Goal: Transaction & Acquisition: Purchase product/service

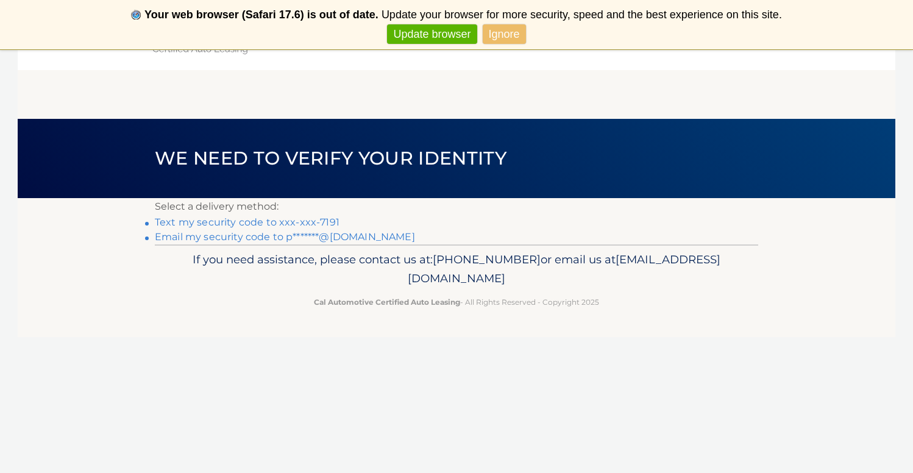
click at [321, 222] on link "Text my security code to xxx-xxx-7191" at bounding box center [247, 222] width 185 height 12
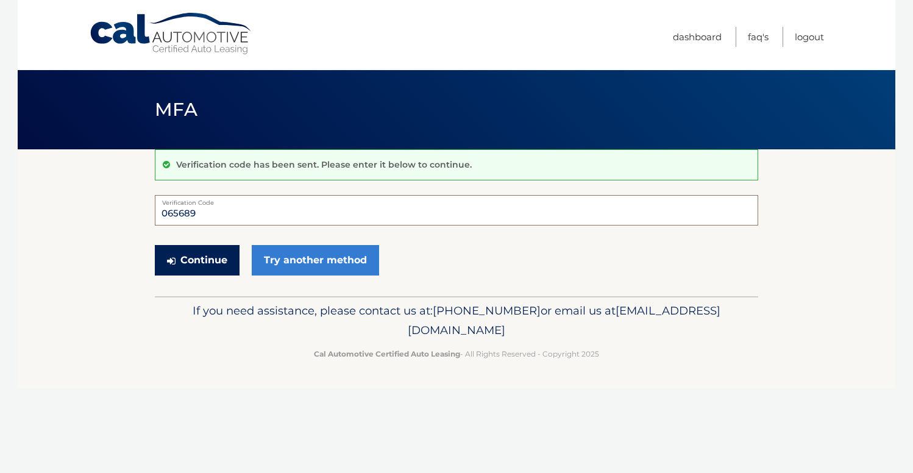
type input "065689"
click at [224, 260] on button "Continue" at bounding box center [197, 260] width 85 height 30
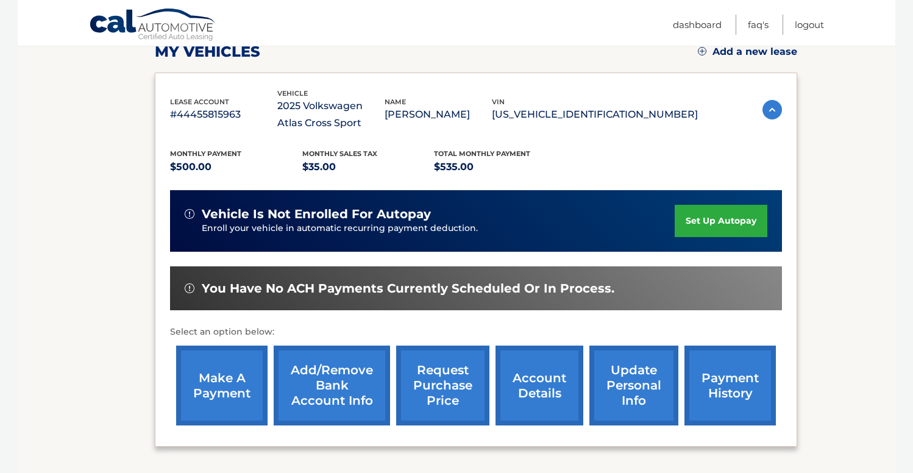
scroll to position [186, 0]
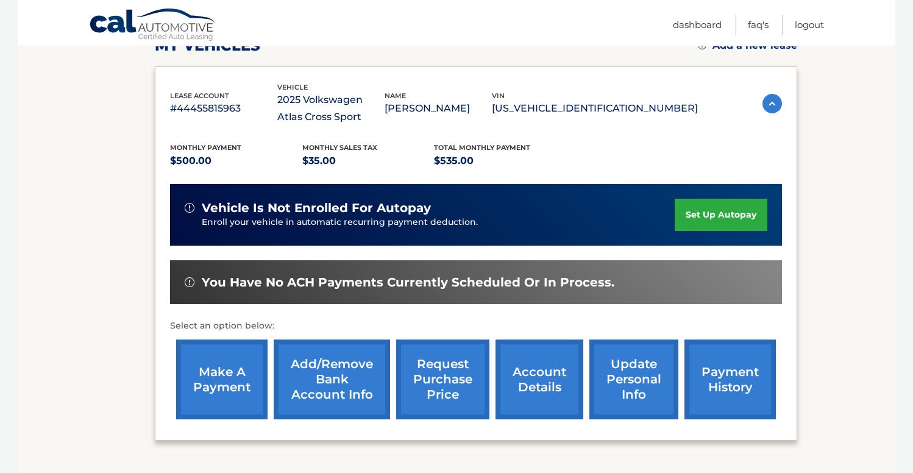
click at [237, 365] on link "make a payment" at bounding box center [221, 380] width 91 height 80
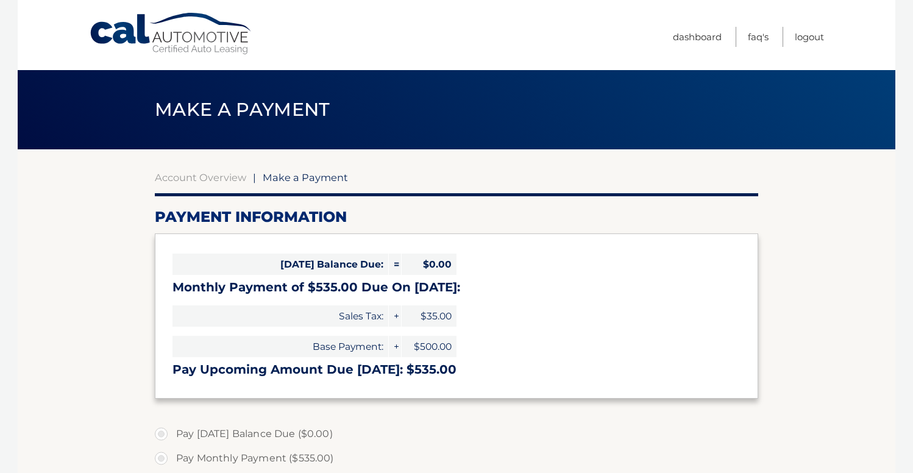
select select "OTgyMTlkNjYtODkzZi00ODg5LTgzN2MtMWMxMGZjYjcxZWI4"
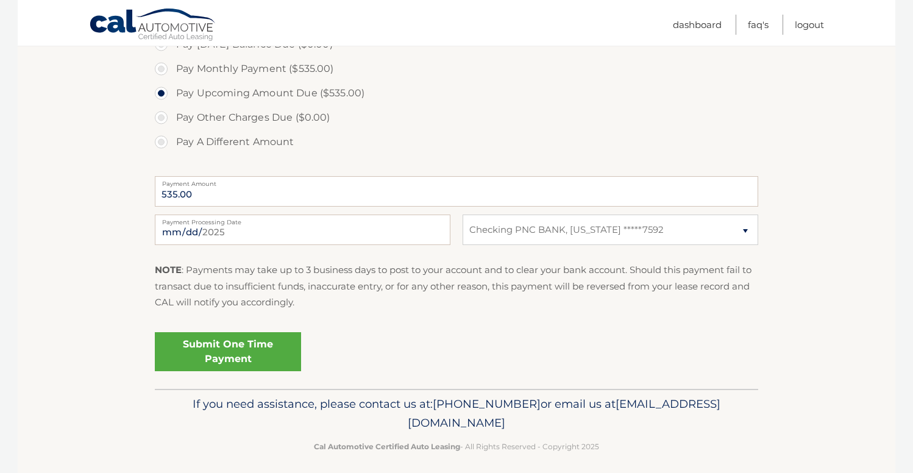
scroll to position [392, 0]
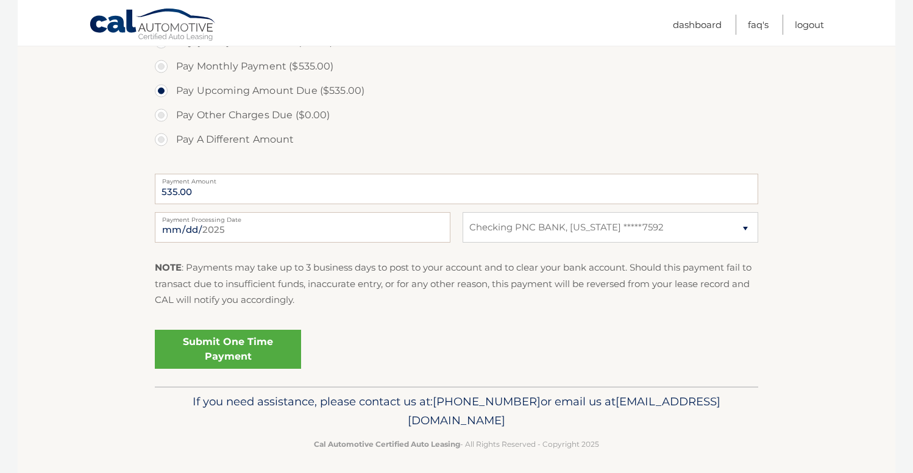
click at [233, 339] on link "Submit One Time Payment" at bounding box center [228, 349] width 146 height 39
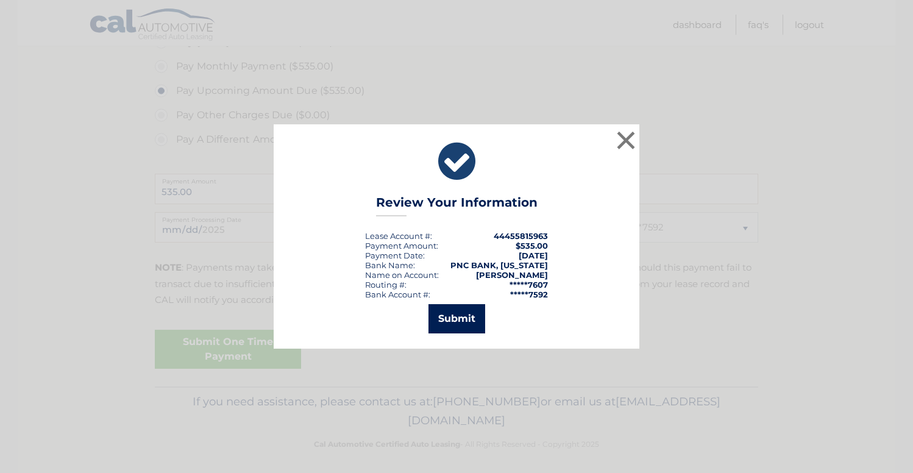
click at [458, 320] on button "Submit" at bounding box center [457, 318] width 57 height 29
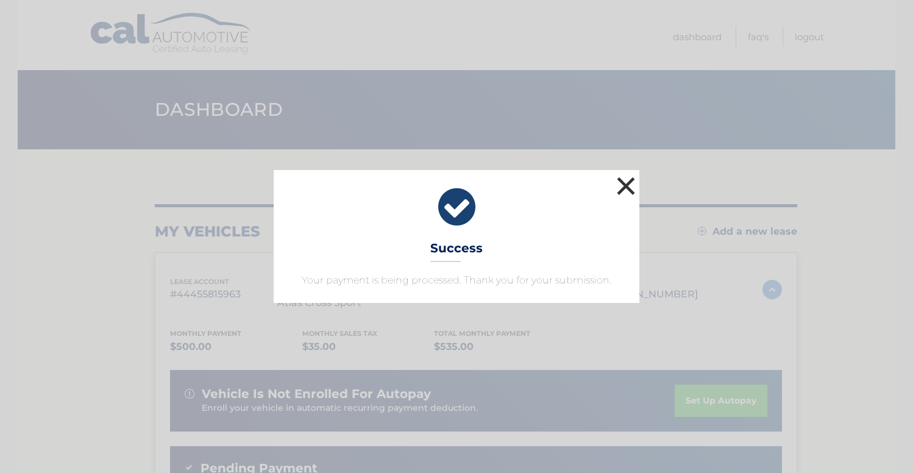
click at [631, 182] on button "×" at bounding box center [626, 186] width 24 height 24
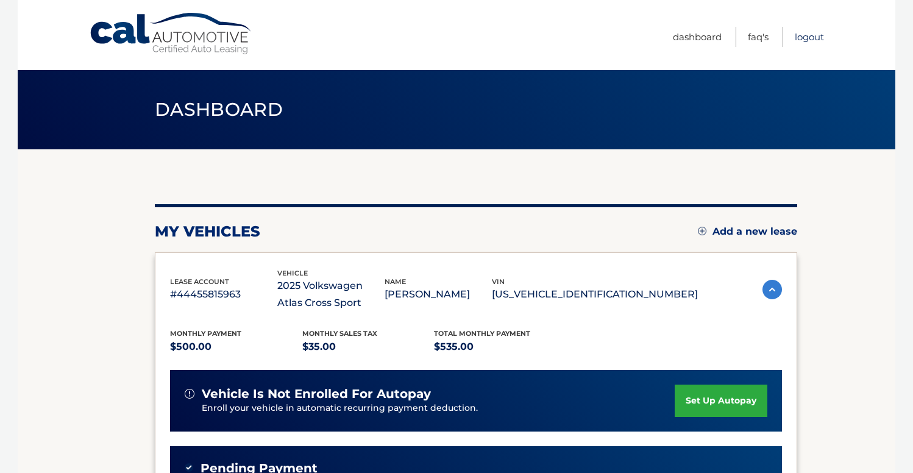
click at [805, 37] on link "Logout" at bounding box center [809, 37] width 29 height 20
